Goal: Register for event/course

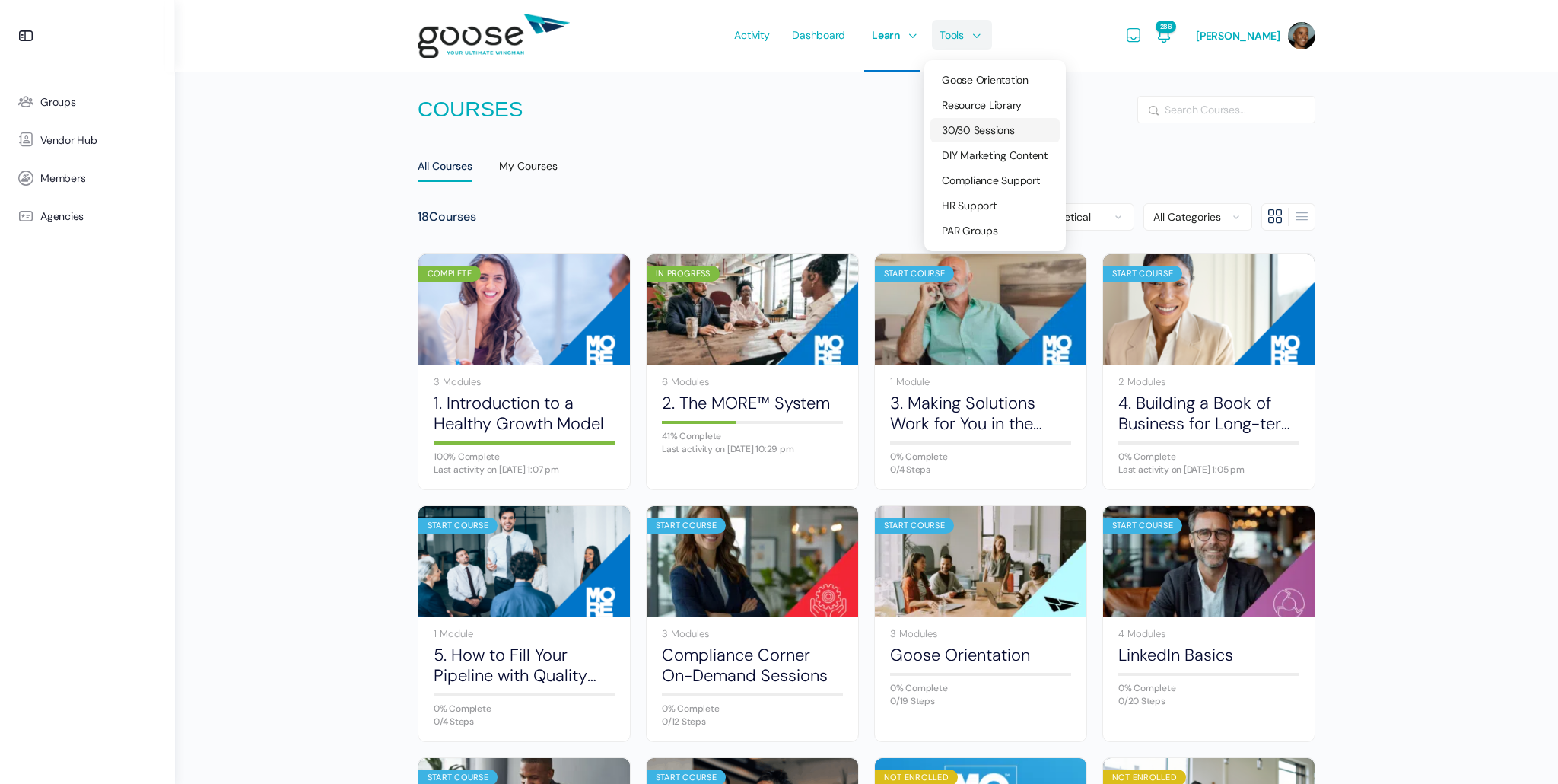
click at [983, 129] on span "30/30 Sessions" at bounding box center [978, 130] width 73 height 14
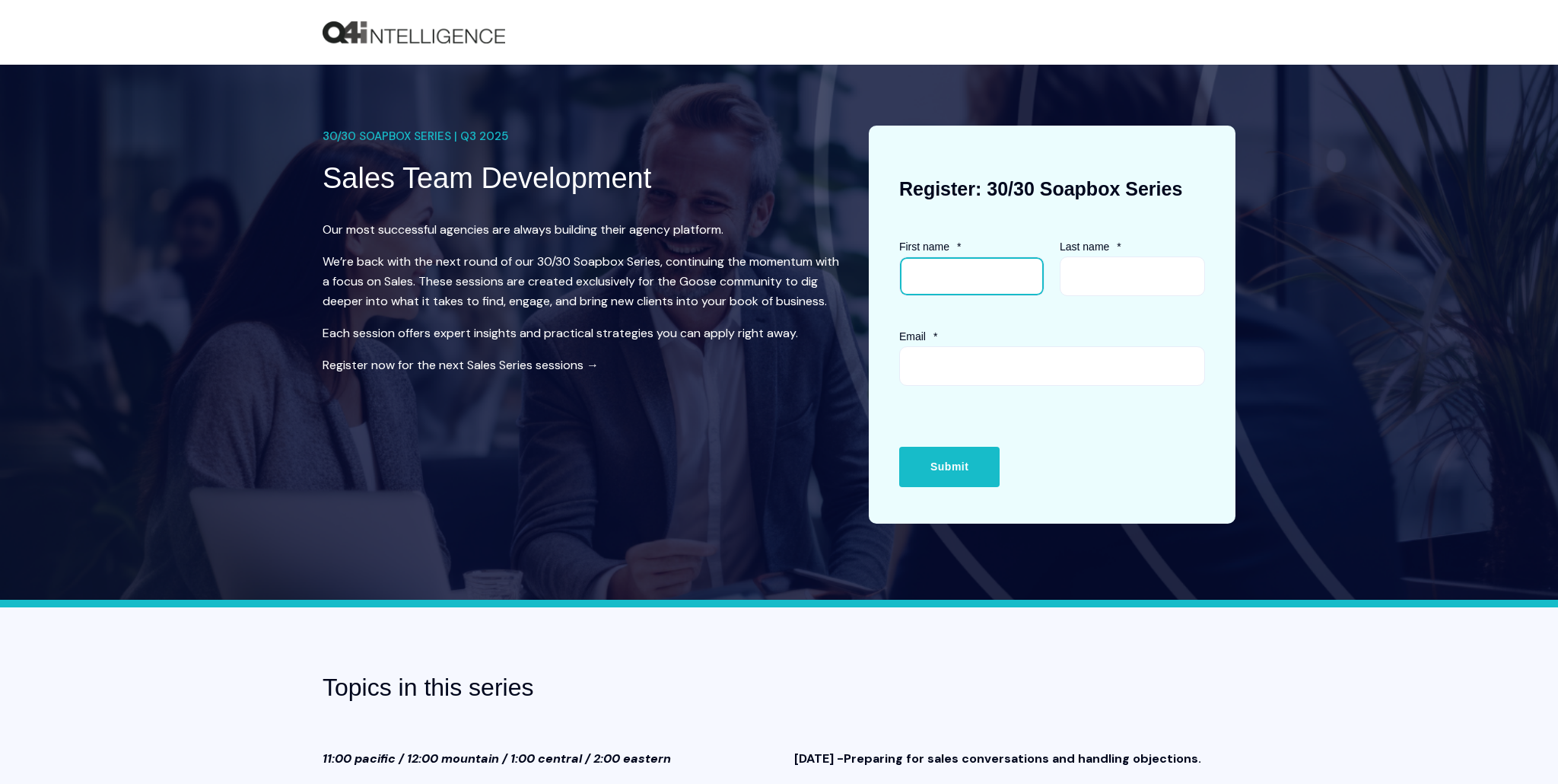
click at [949, 273] on input "First name *" at bounding box center [972, 276] width 146 height 40
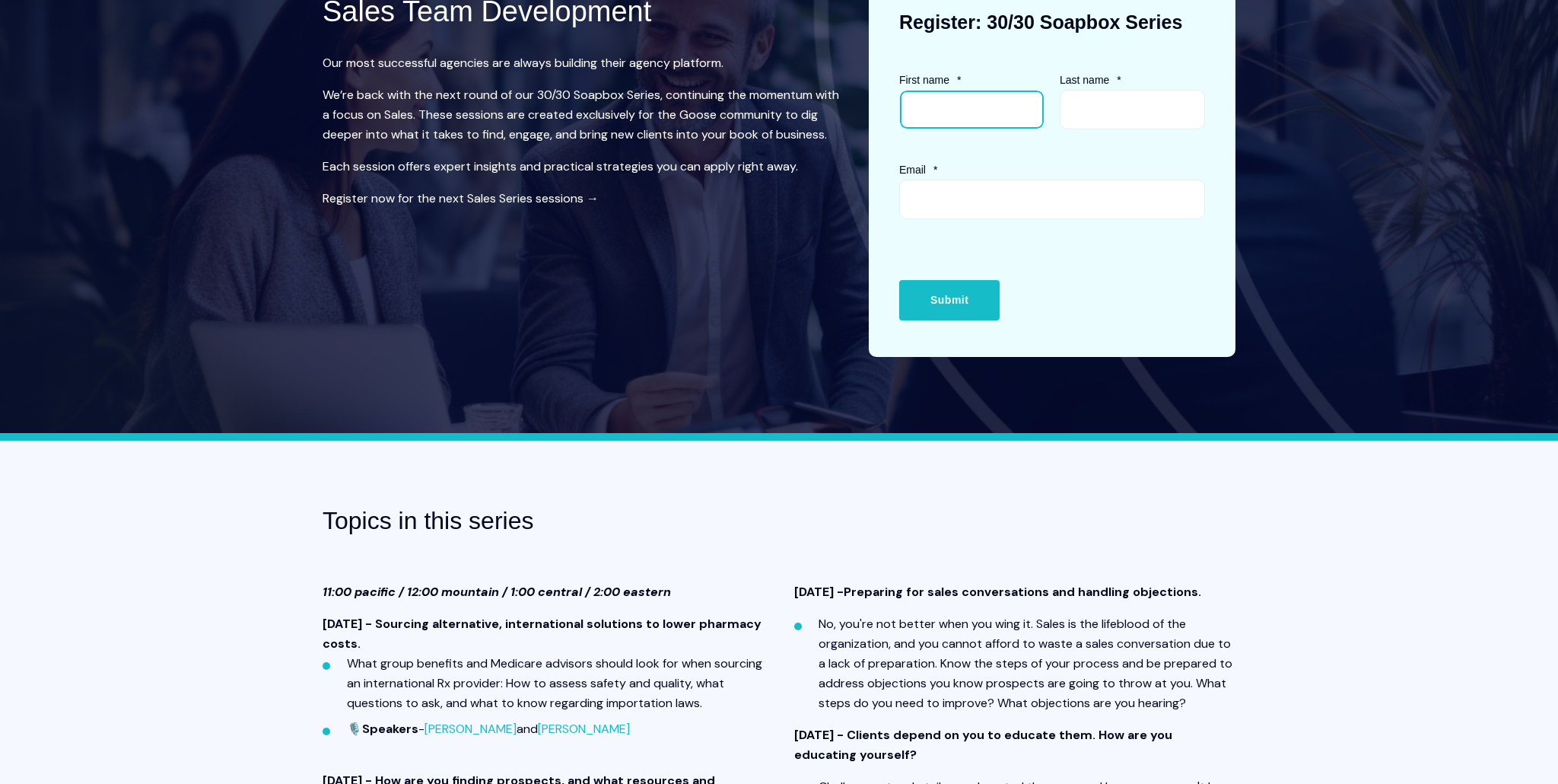
scroll to position [162, 0]
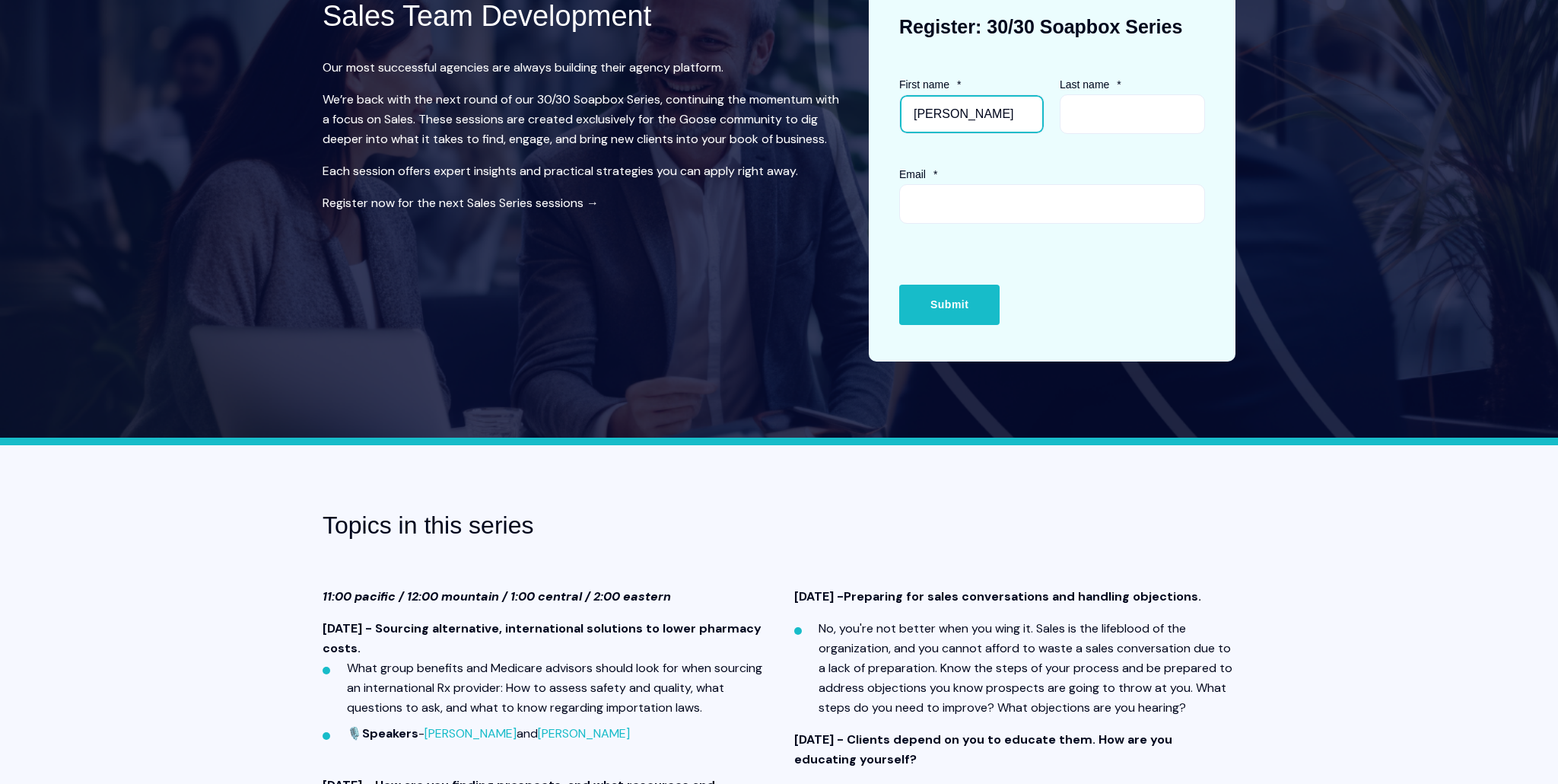
type input "Joel"
type input "Daniels"
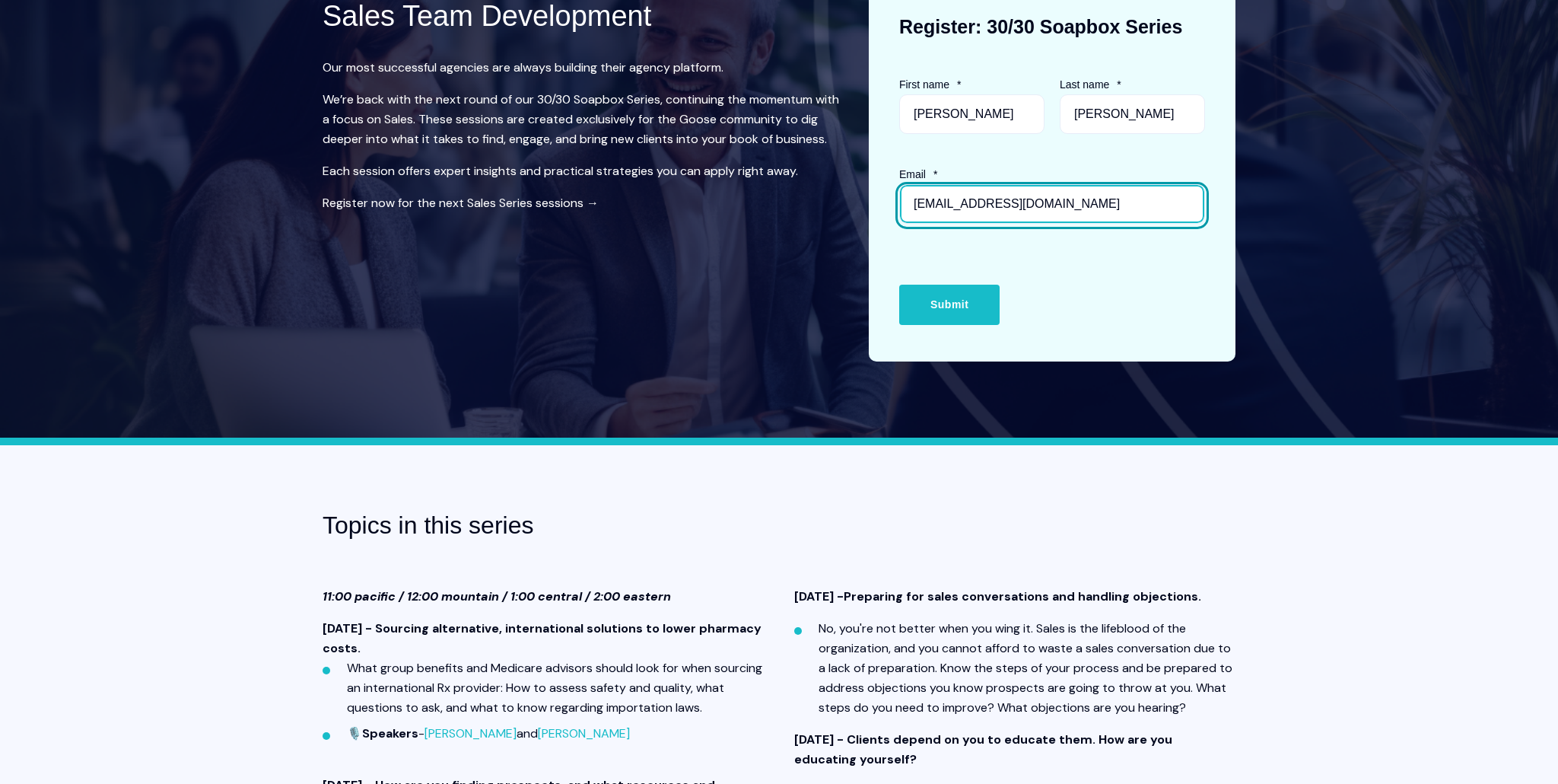
type input "jd@mybenefitsrevolution.com"
click at [899, 285] on input "Submit" at bounding box center [949, 304] width 100 height 40
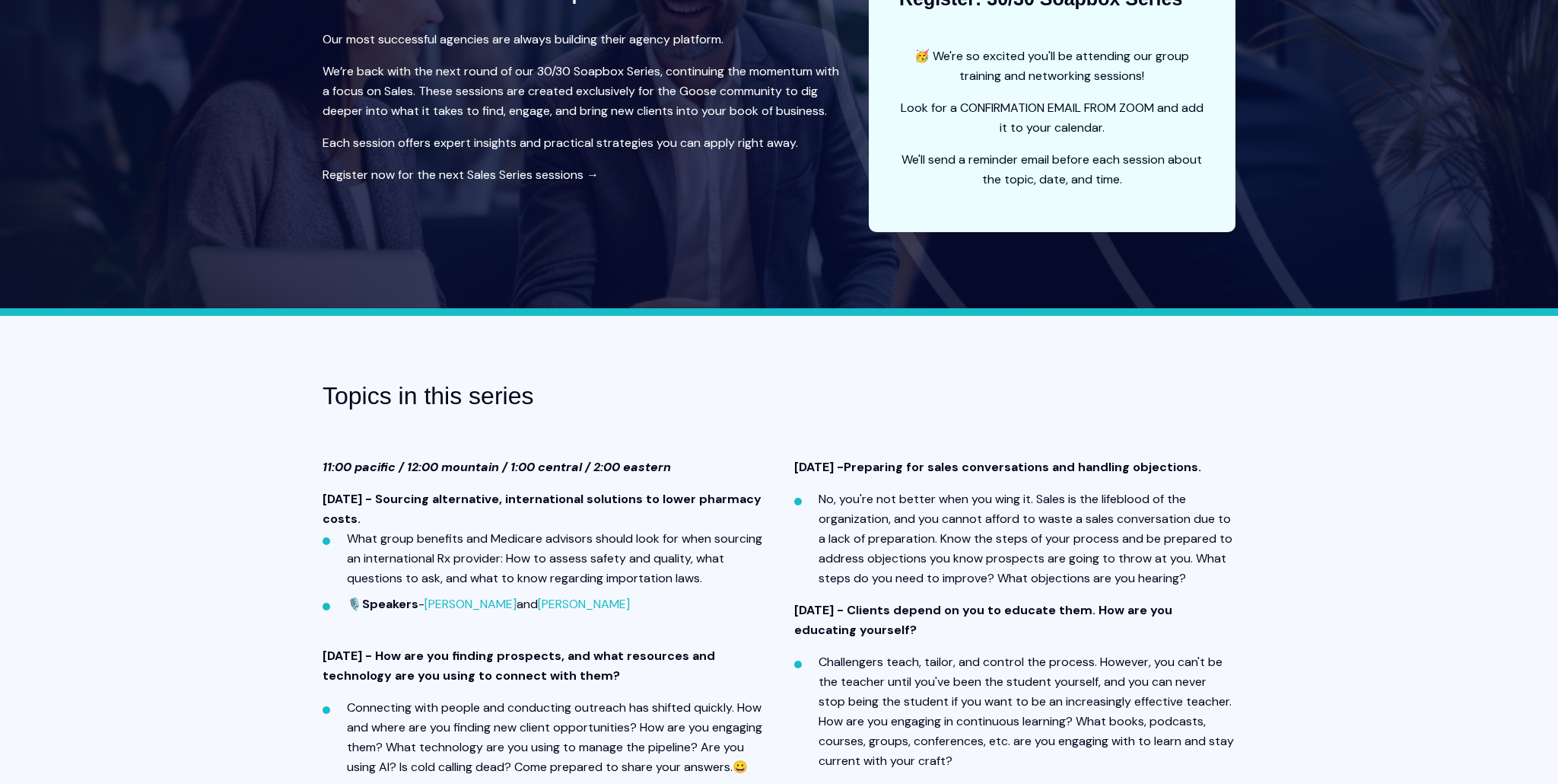
scroll to position [0, 0]
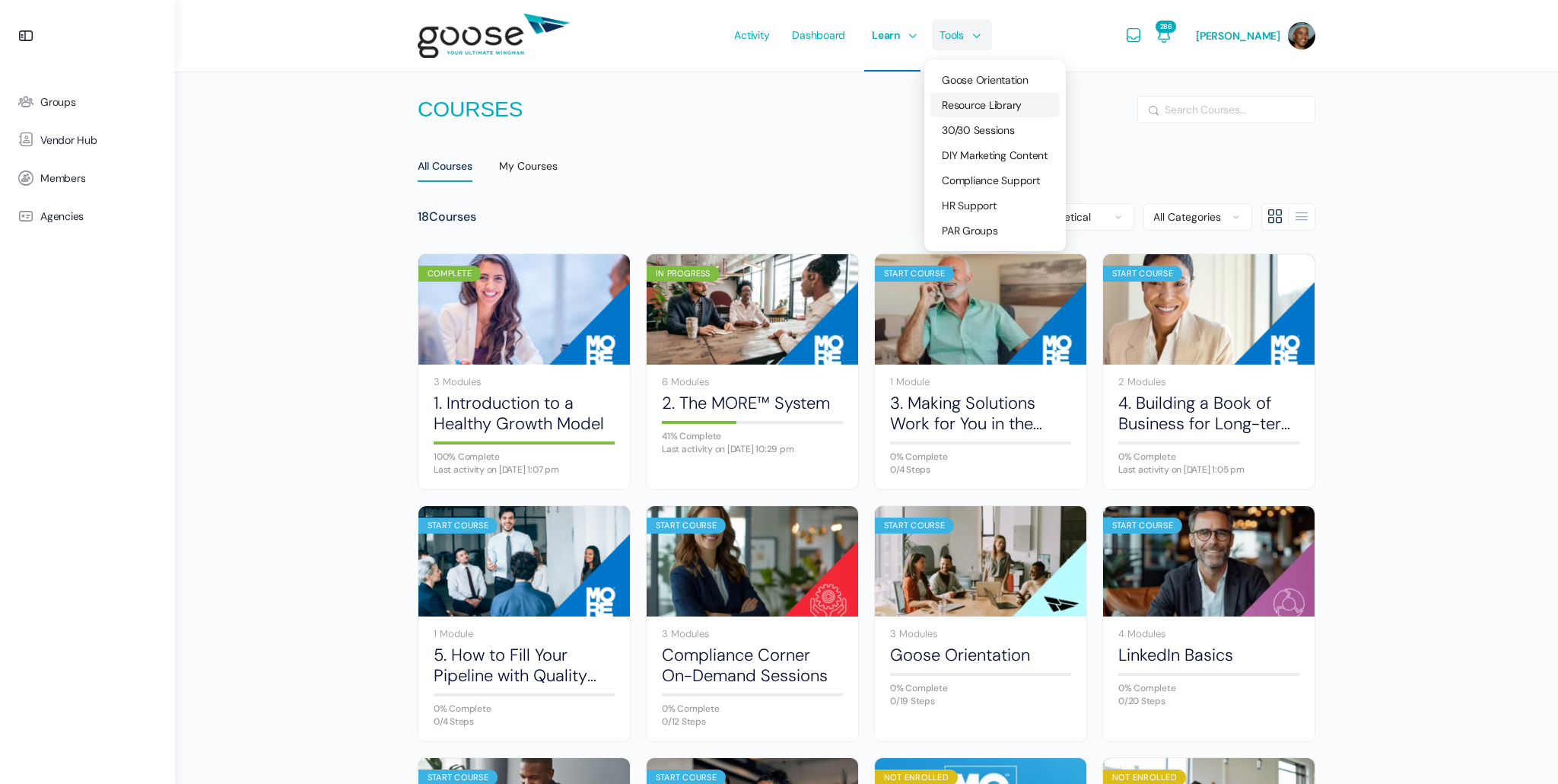
click at [975, 98] on span "Resource Library" at bounding box center [982, 105] width 80 height 14
